Goal: Check status: Check status

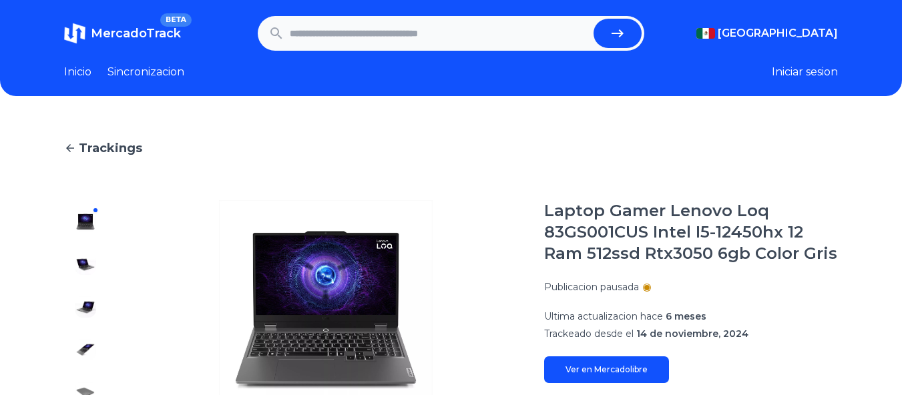
click at [371, 39] on input "text" at bounding box center [439, 33] width 299 height 29
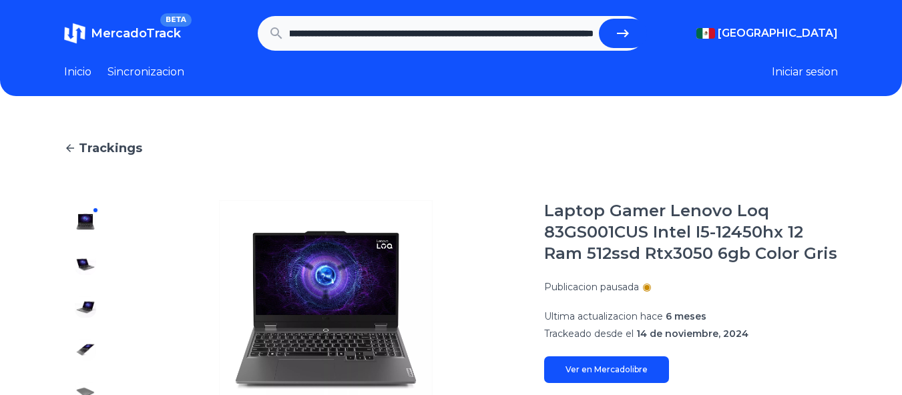
click at [631, 35] on icon "submit" at bounding box center [623, 33] width 16 height 16
type input "**********"
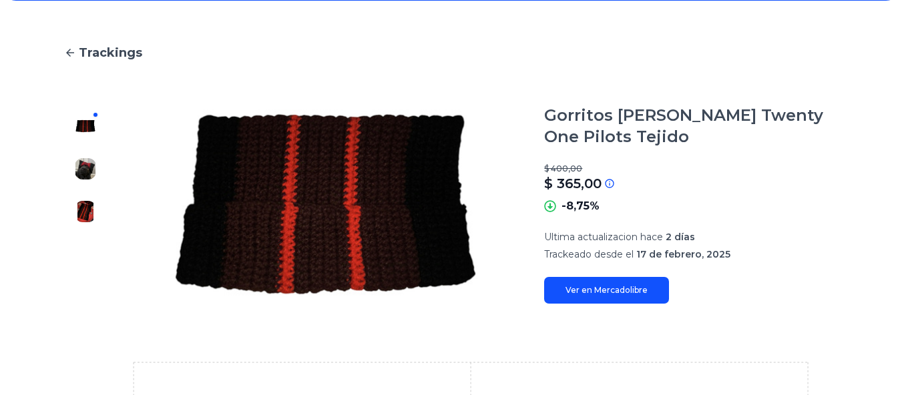
scroll to position [61, 0]
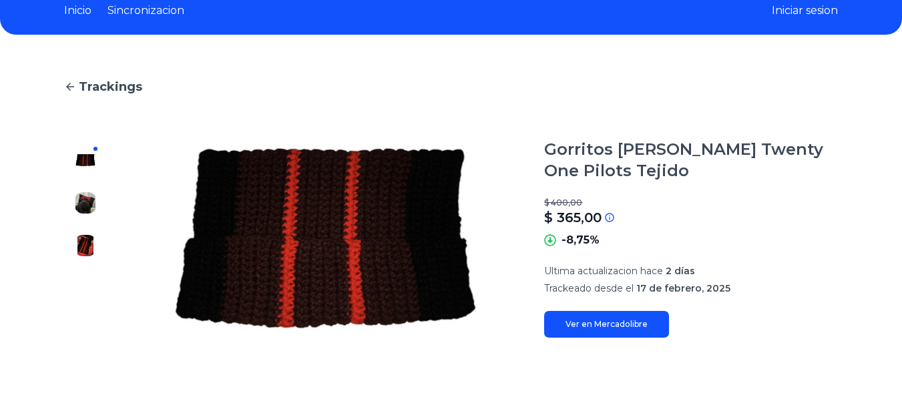
click at [83, 198] on img at bounding box center [85, 202] width 21 height 21
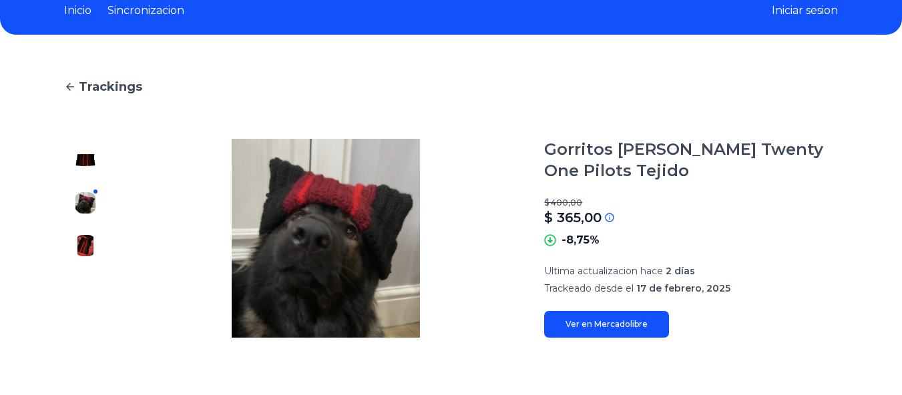
click at [86, 245] on img at bounding box center [85, 245] width 21 height 21
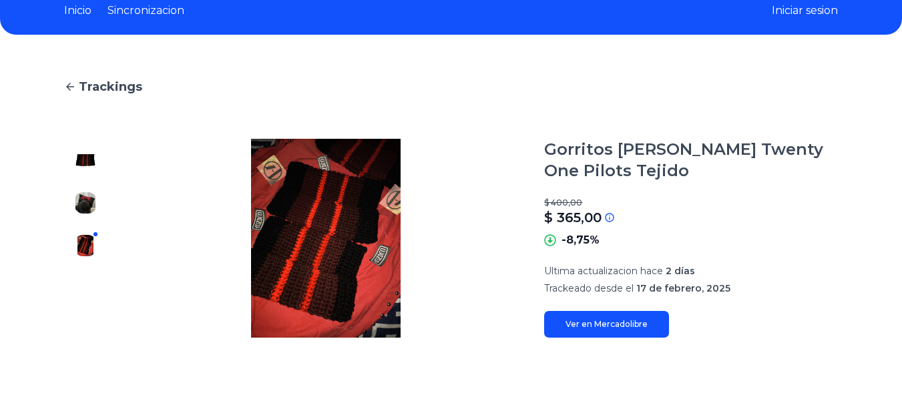
click at [85, 221] on div at bounding box center [85, 238] width 43 height 199
click at [83, 196] on img at bounding box center [85, 202] width 21 height 21
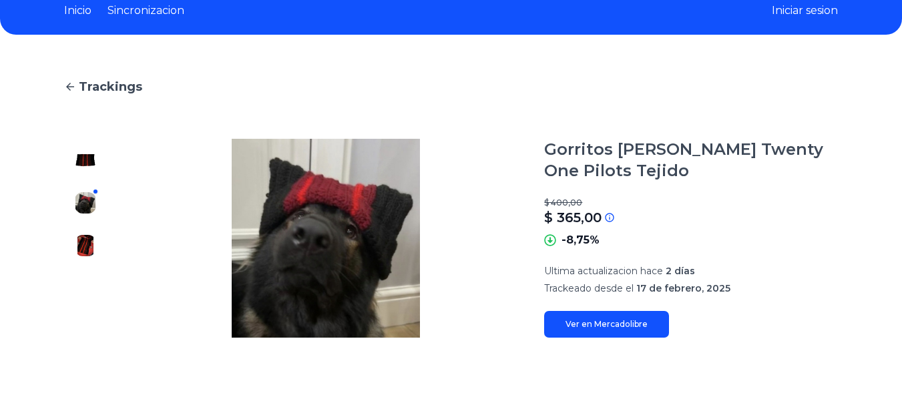
click at [81, 165] on img at bounding box center [85, 160] width 21 height 21
